Goal: Transaction & Acquisition: Purchase product/service

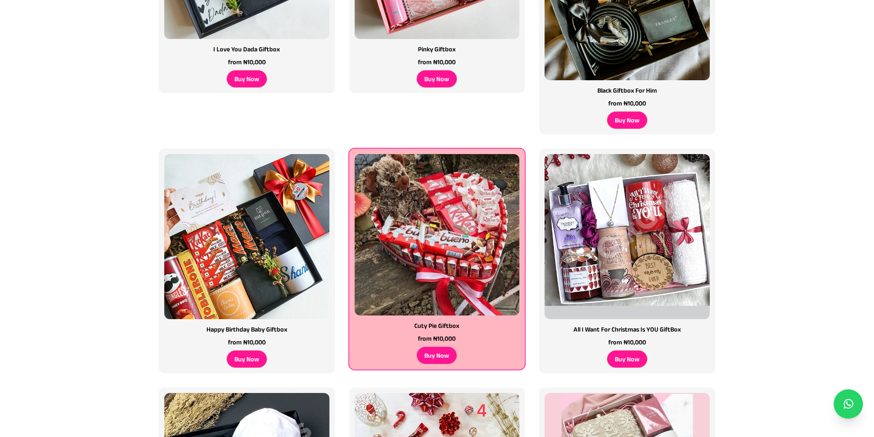
scroll to position [367, 0]
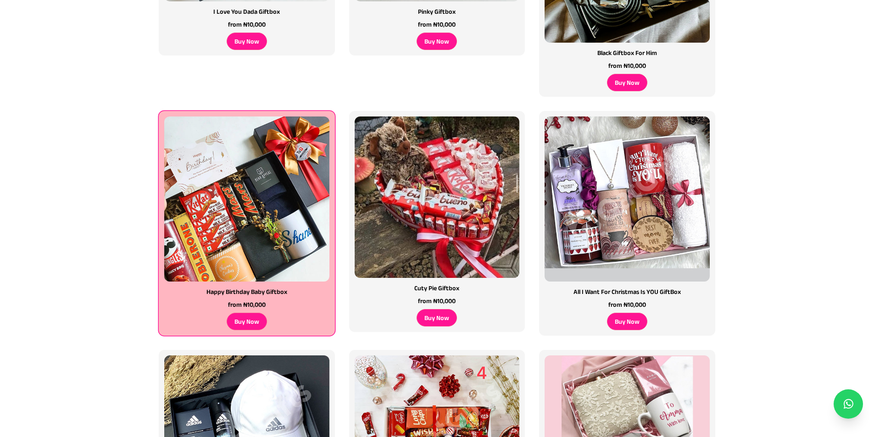
click at [262, 209] on img at bounding box center [246, 198] width 173 height 173
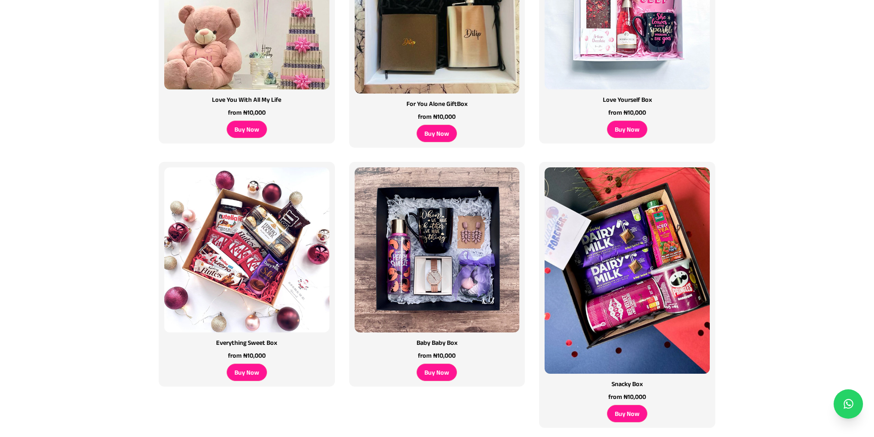
scroll to position [1055, 0]
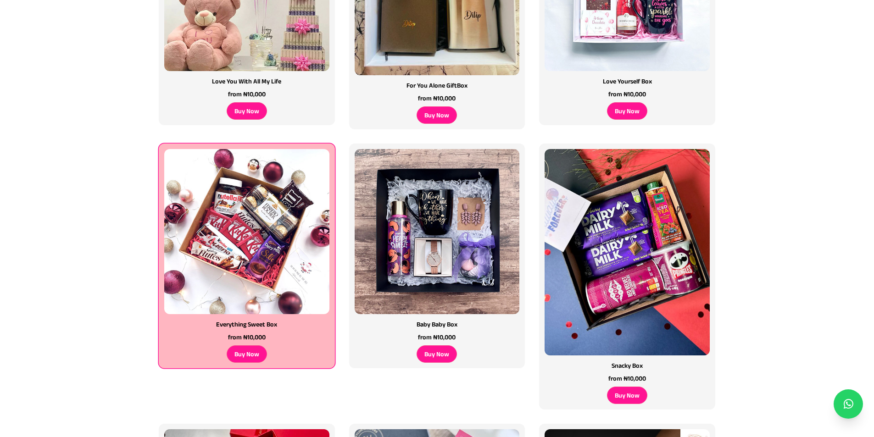
click at [250, 235] on img at bounding box center [246, 231] width 173 height 173
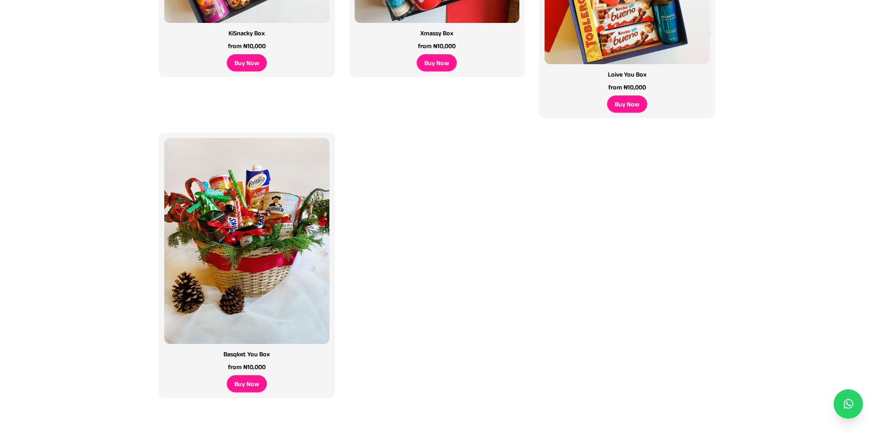
scroll to position [3126, 0]
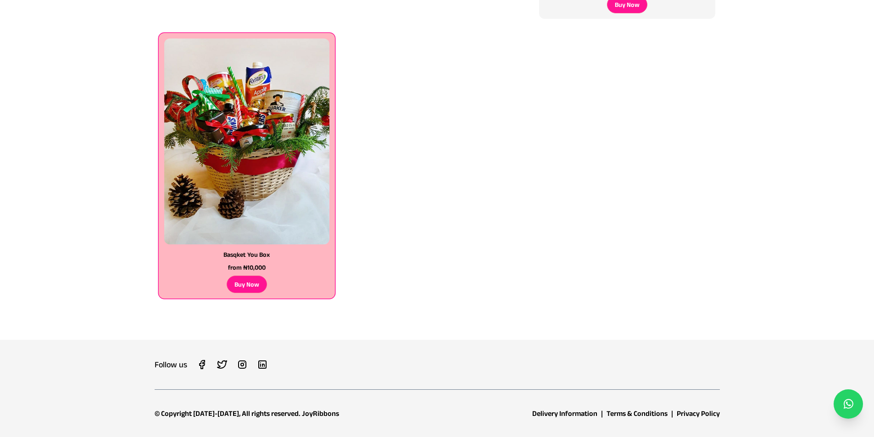
click at [292, 161] on img at bounding box center [246, 141] width 173 height 216
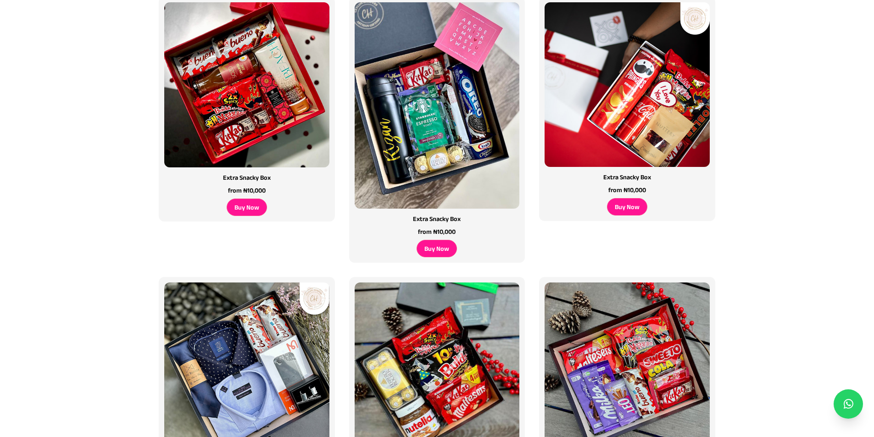
scroll to position [1383, 0]
